Goal: Task Accomplishment & Management: Manage account settings

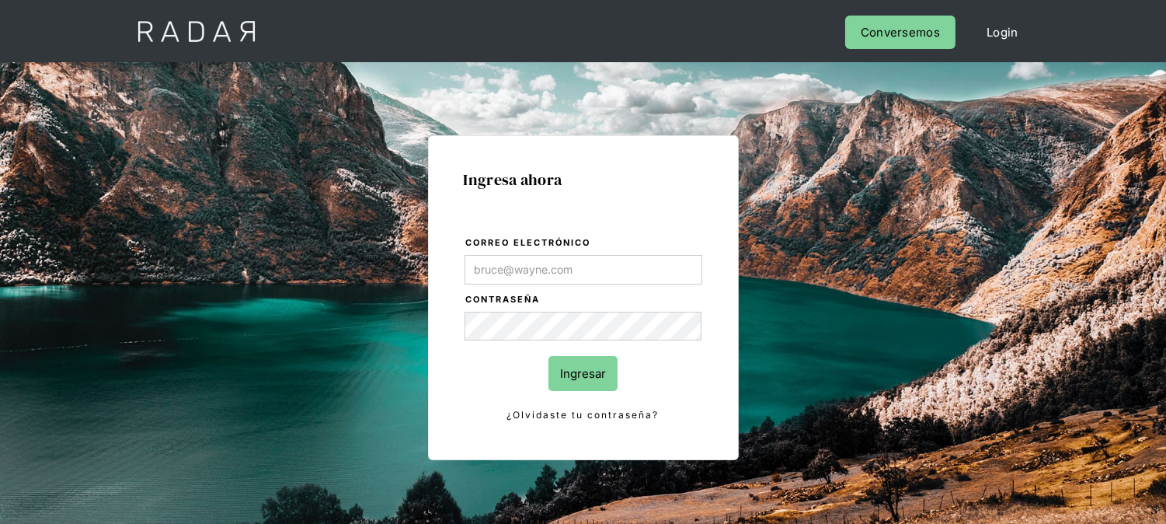
type input "[EMAIL_ADDRESS][DOMAIN_NAME]"
click at [581, 371] on input "Ingresar" at bounding box center [582, 373] width 69 height 35
